Goal: Communication & Community: Answer question/provide support

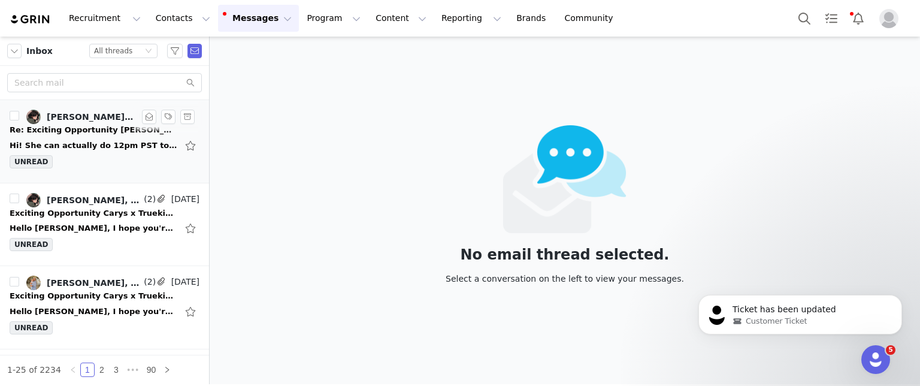
click at [69, 140] on div "Hi! She can actually do 12pm PST to make sure it gets more time to shine! Does …" at bounding box center [94, 146] width 168 height 12
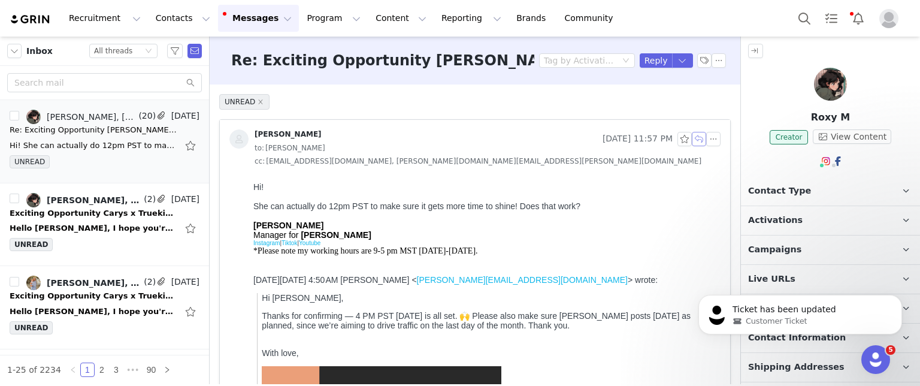
click at [692, 140] on button "button" at bounding box center [699, 139] width 14 height 14
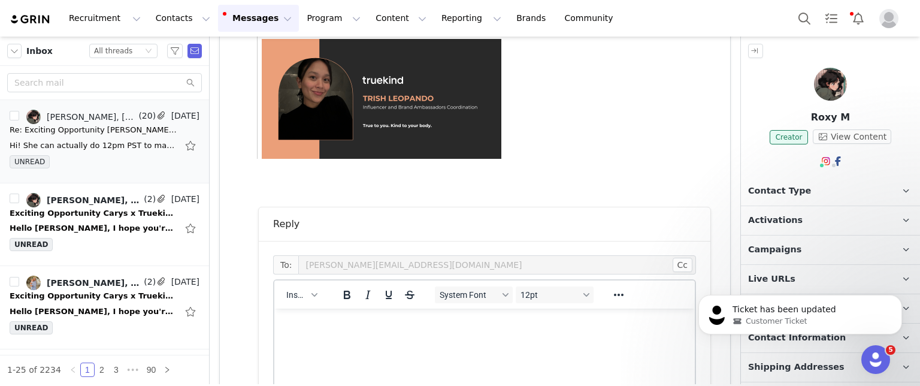
scroll to position [187, 0]
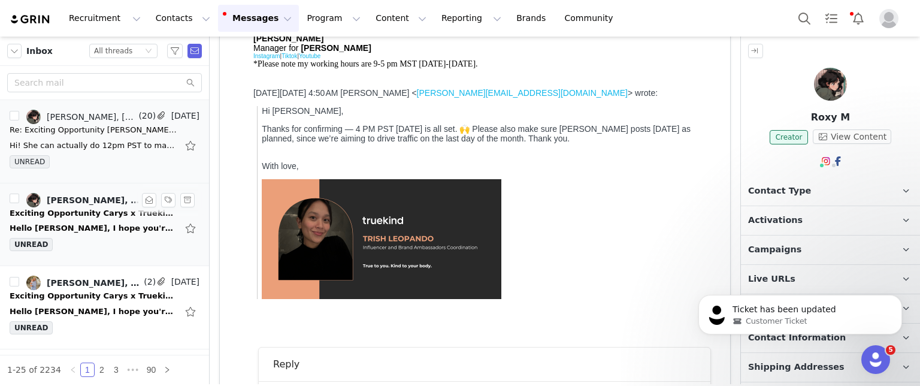
click at [105, 216] on div "Exciting Opportunity Carys x Truekind — Let’s Create Together!" at bounding box center [94, 213] width 168 height 12
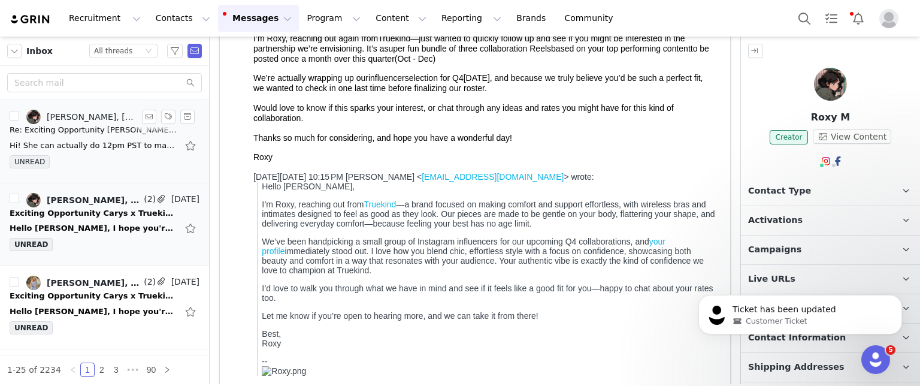
scroll to position [0, 0]
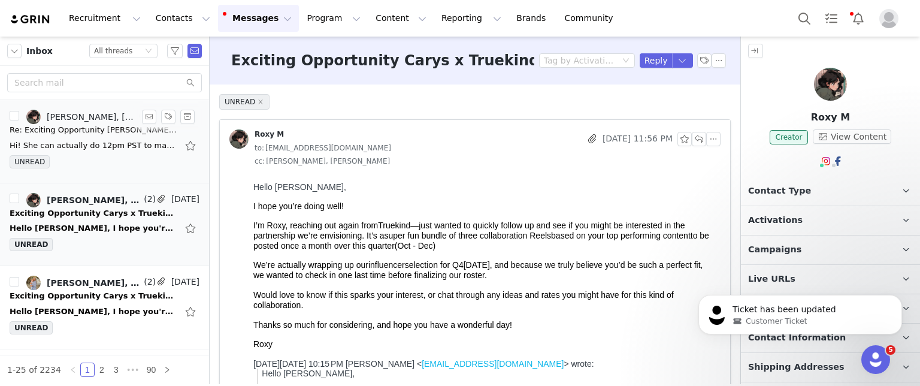
click at [84, 151] on div "Hi! She can actually do 12pm PST to make sure it gets more time to shine! Does …" at bounding box center [105, 145] width 190 height 19
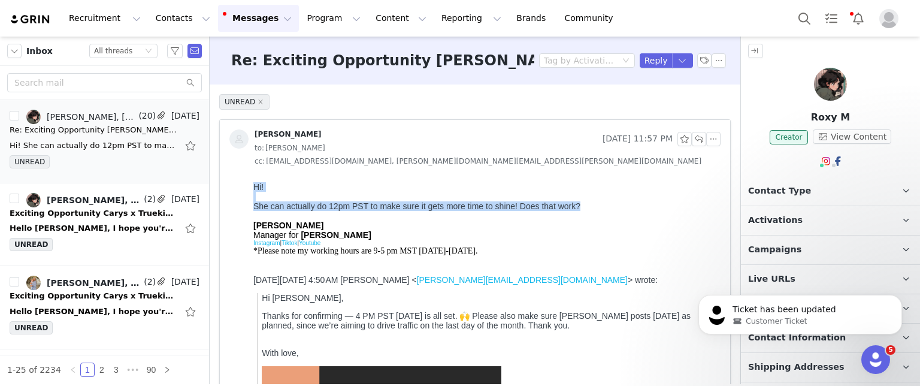
drag, startPoint x: 251, startPoint y: 184, endPoint x: 596, endPoint y: 211, distance: 346.0
click at [596, 211] on html "Hi! She can actually do 12pm PST to make sure it gets more time to shine! Does …" at bounding box center [485, 347] width 472 height 341
copy div "Hi! She can actually do 12pm PST to make sure it gets more time to shine! Does …"
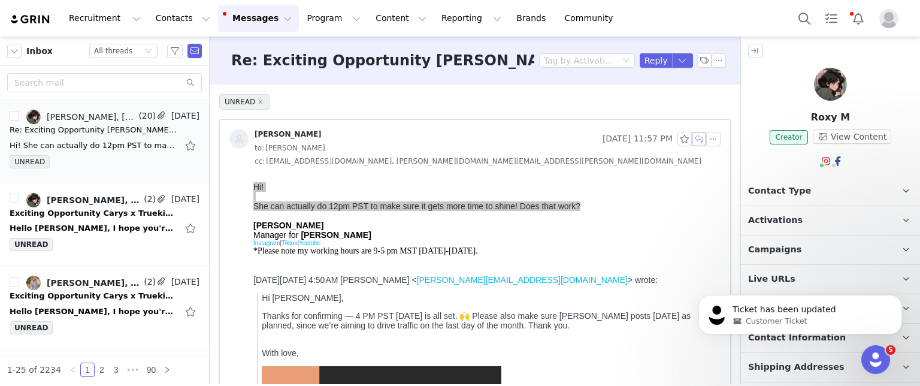
click at [692, 139] on button "button" at bounding box center [699, 139] width 14 height 14
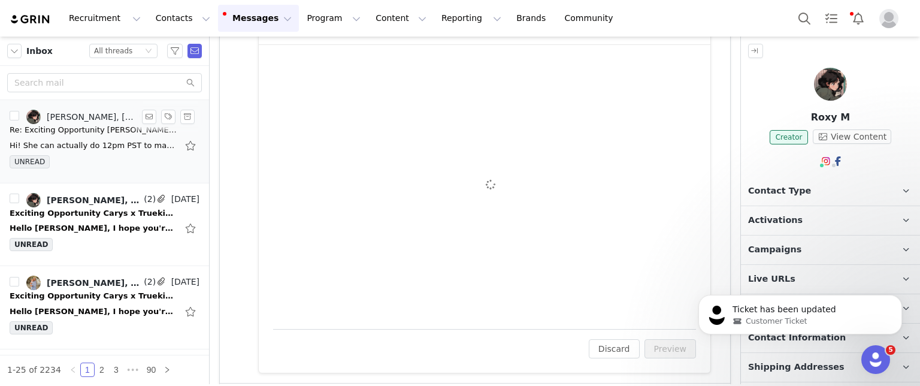
click at [51, 143] on div "Hi! She can actually do 12pm PST to make sure it gets more time to shine! Does …" at bounding box center [94, 146] width 168 height 12
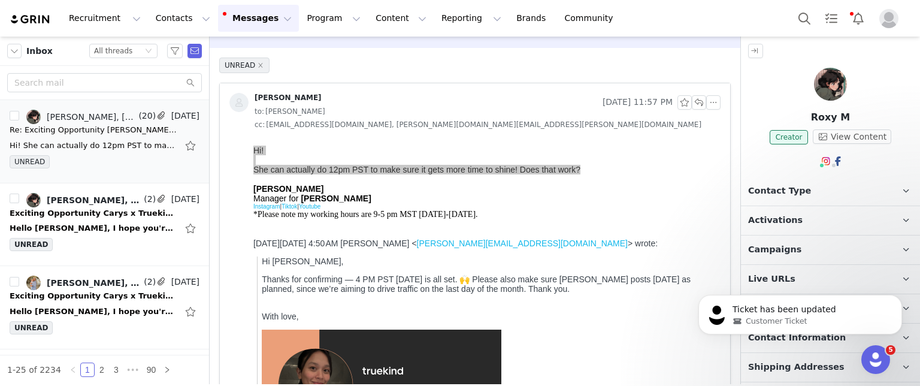
scroll to position [0, 0]
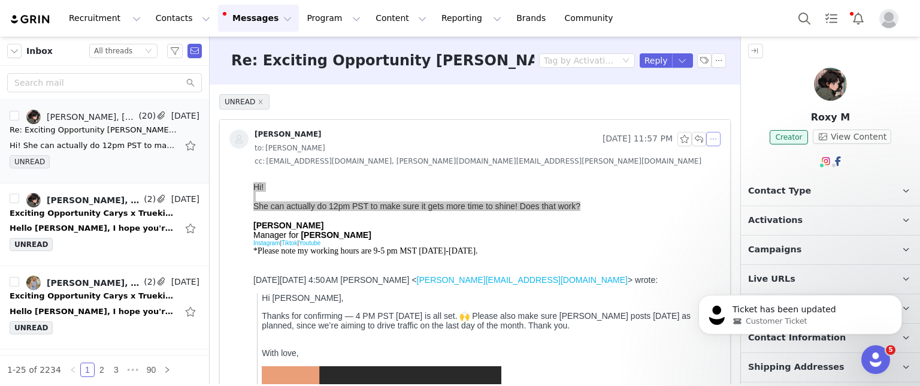
click at [706, 135] on button "button" at bounding box center [713, 139] width 14 height 14
click at [714, 161] on li "Reply All" at bounding box center [718, 159] width 51 height 19
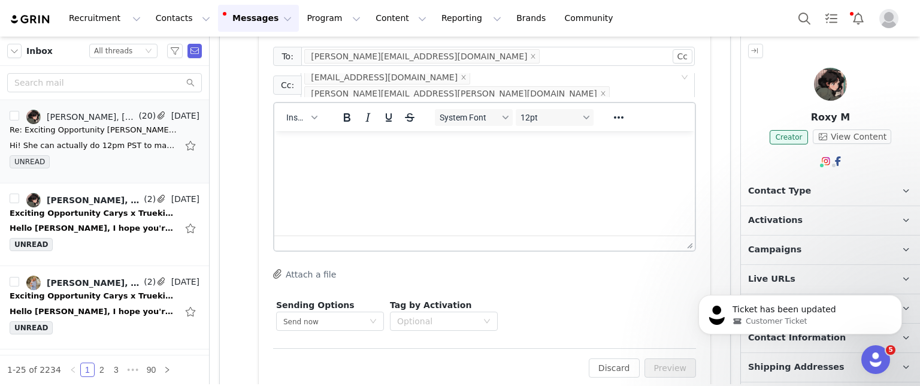
click at [393, 164] on html at bounding box center [484, 147] width 420 height 32
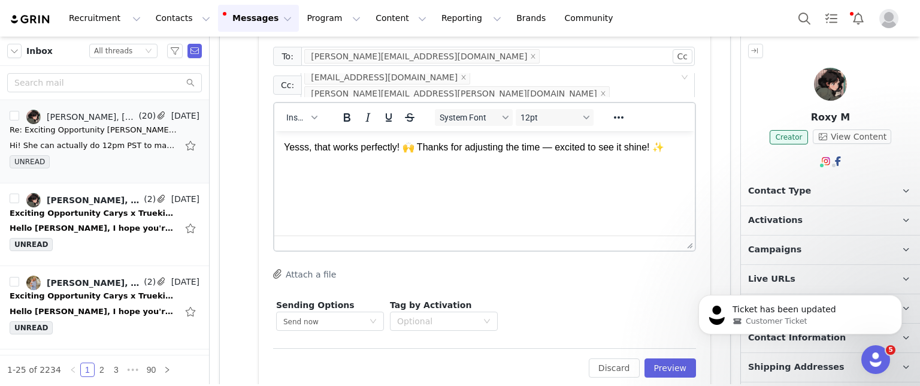
click at [395, 147] on p "Yesss, that works perfectly! 🙌 Thanks for adjusting the time — excited to see i…" at bounding box center [484, 147] width 401 height 13
click at [558, 149] on p "Yesss, that works perfectly, Lexi. Thanks for adjusting the time — excited to s…" at bounding box center [484, 154] width 401 height 27
click at [671, 147] on p "Yesss, that works perfectly, Lexi. Thanks for adjusting the time, we are excite…" at bounding box center [484, 154] width 401 height 27
click at [631, 167] on p "Yesss, that works perfectly, Lexi. Thanks for adjusting the time, we are excite…" at bounding box center [484, 154] width 401 height 27
click at [549, 147] on p "Yesss, that works perfectly, Lexi. Thanks for adjusting the time, we are excite…" at bounding box center [484, 154] width 401 height 27
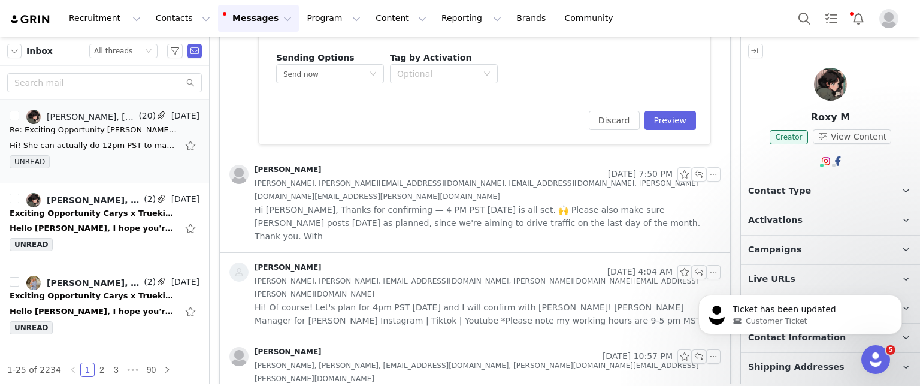
scroll to position [831, 0]
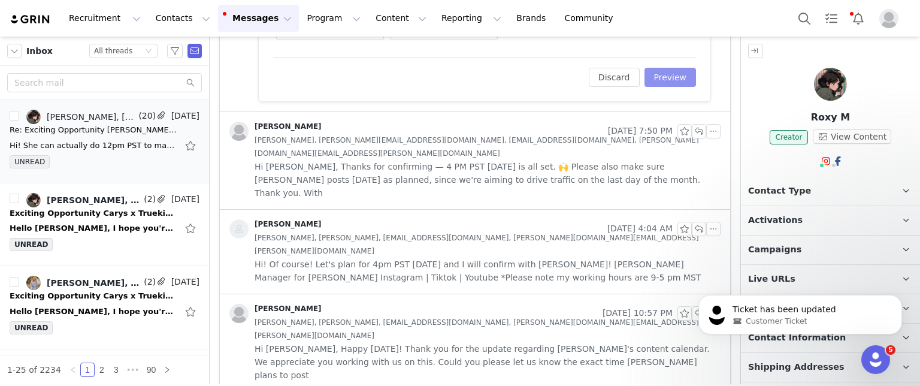
click at [658, 72] on button "Preview" at bounding box center [671, 77] width 52 height 19
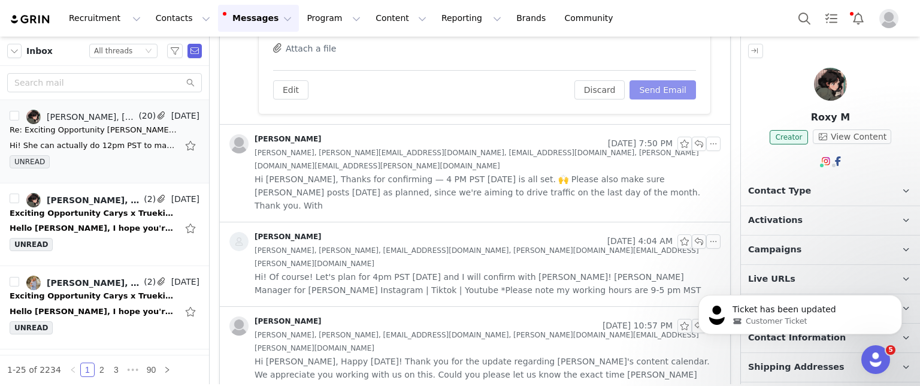
scroll to position [0, 0]
click at [658, 80] on button "Send Email" at bounding box center [663, 89] width 66 height 19
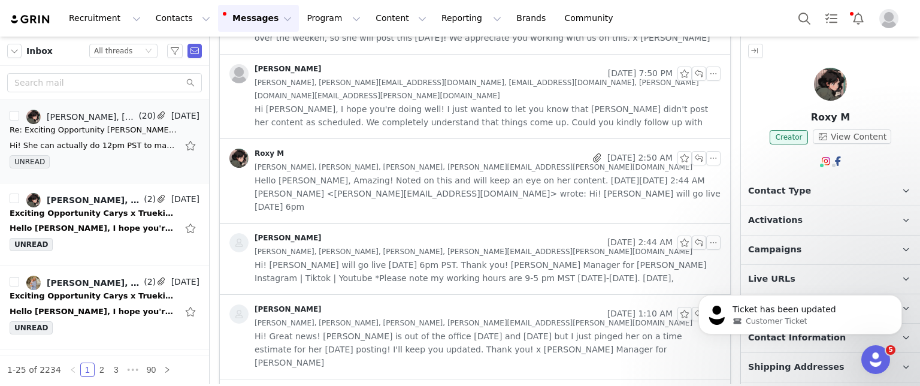
scroll to position [833, 0]
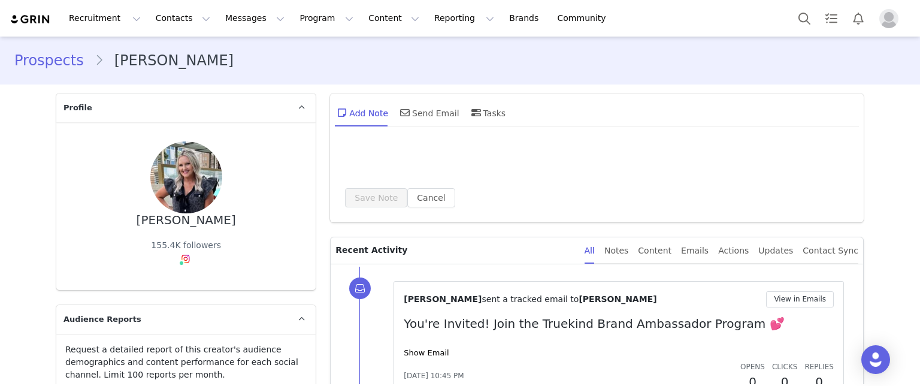
type input "+1 ([GEOGRAPHIC_DATA])"
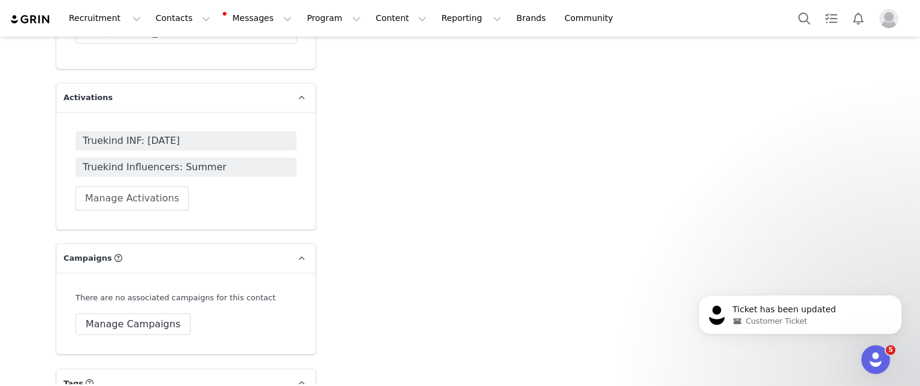
scroll to position [3269, 0]
